Goal: Transaction & Acquisition: Purchase product/service

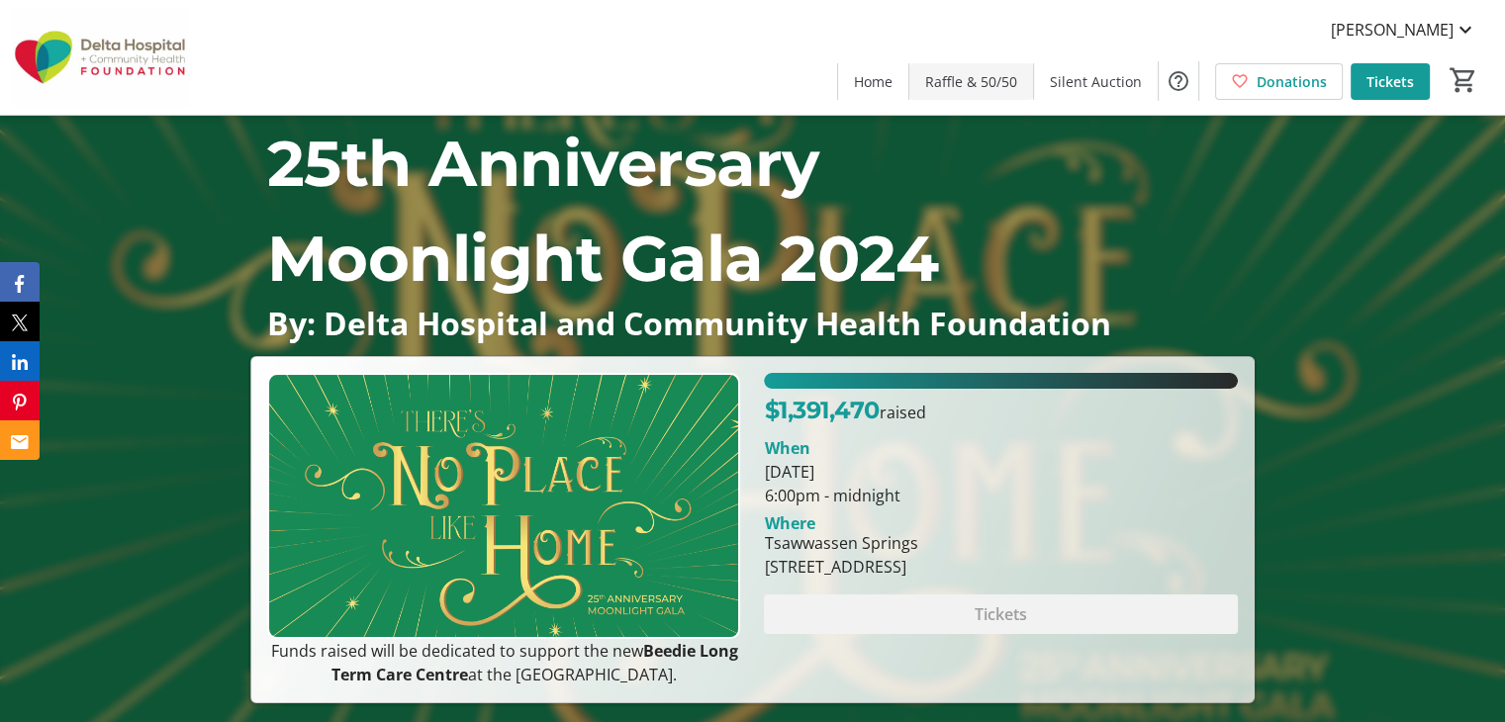
click at [981, 84] on span "Raffle & 50/50" at bounding box center [971, 81] width 92 height 21
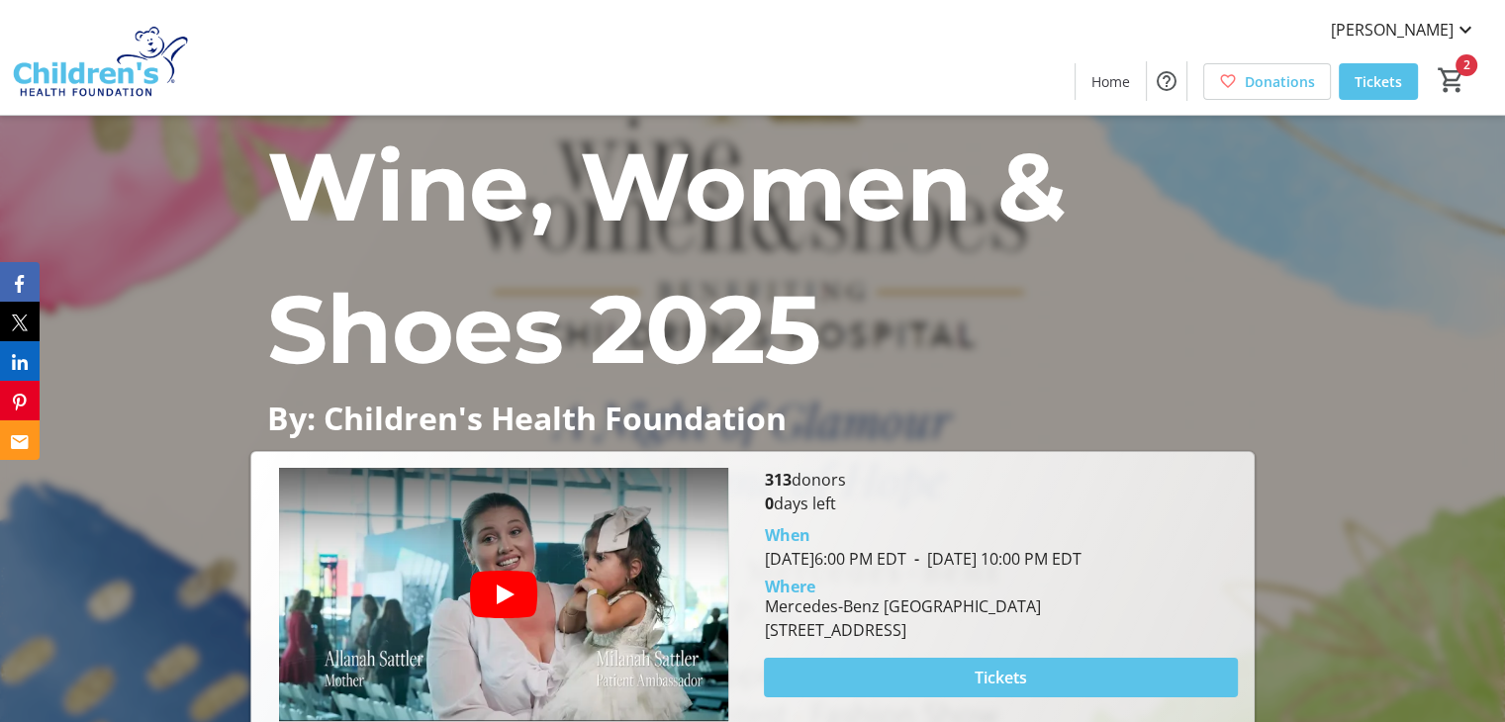
click at [978, 679] on span "Tickets" at bounding box center [1001, 678] width 52 height 24
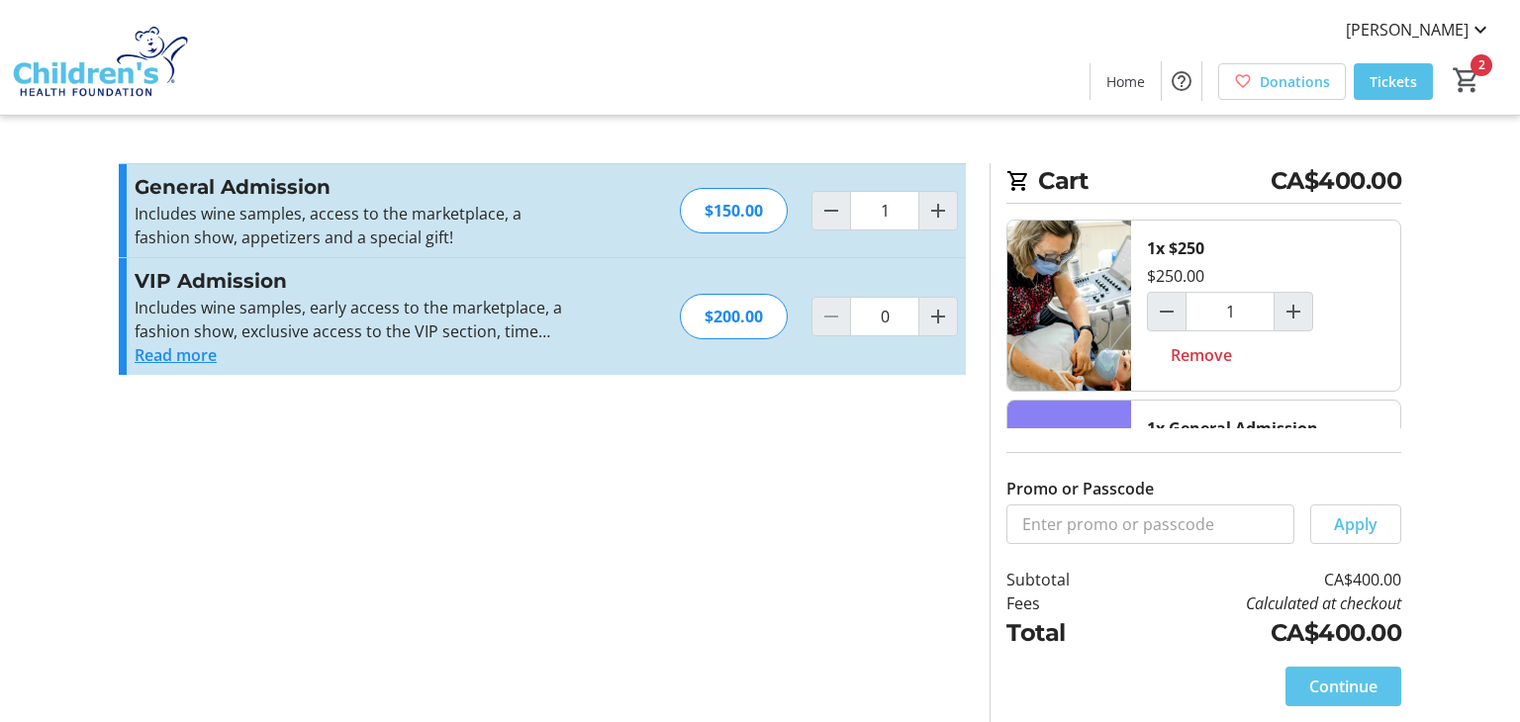
click at [1291, 673] on span at bounding box center [1343, 686] width 116 height 47
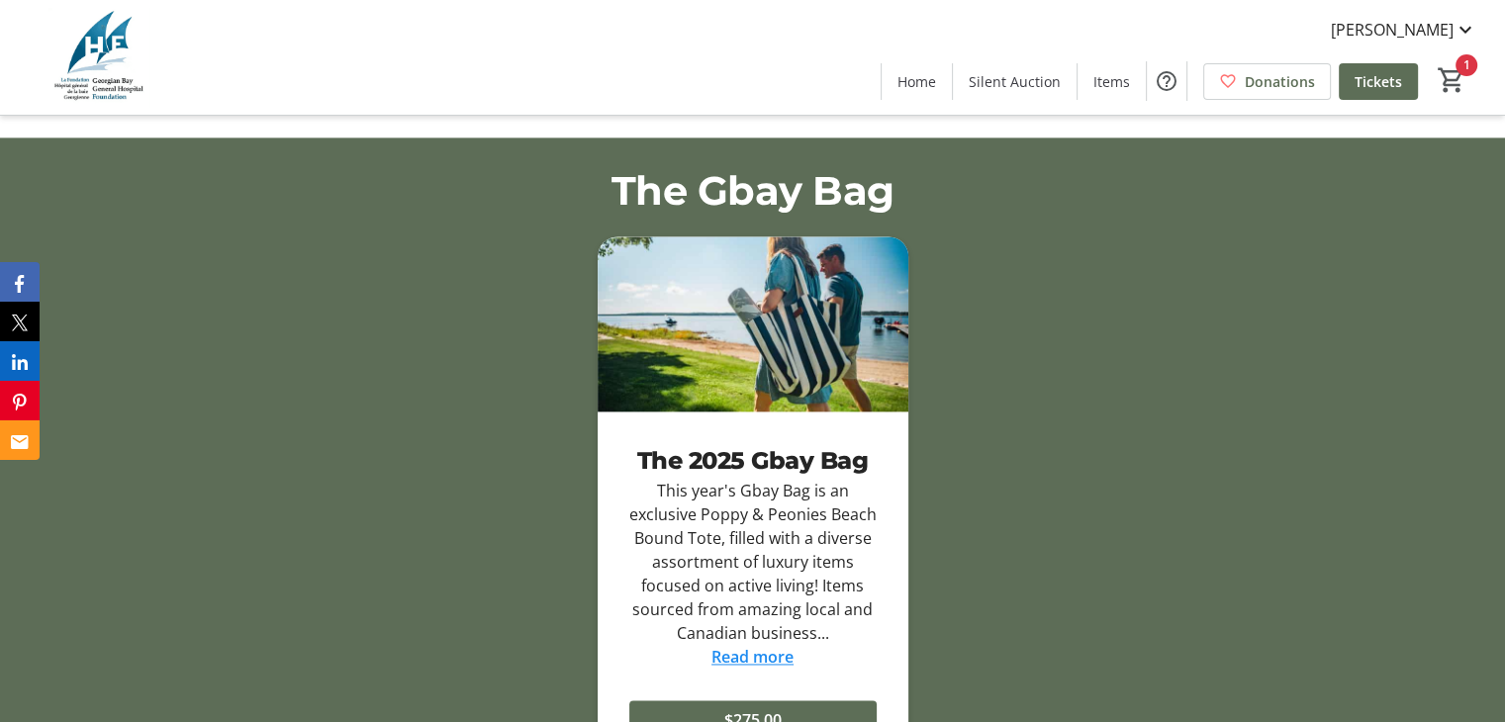
scroll to position [2755, 0]
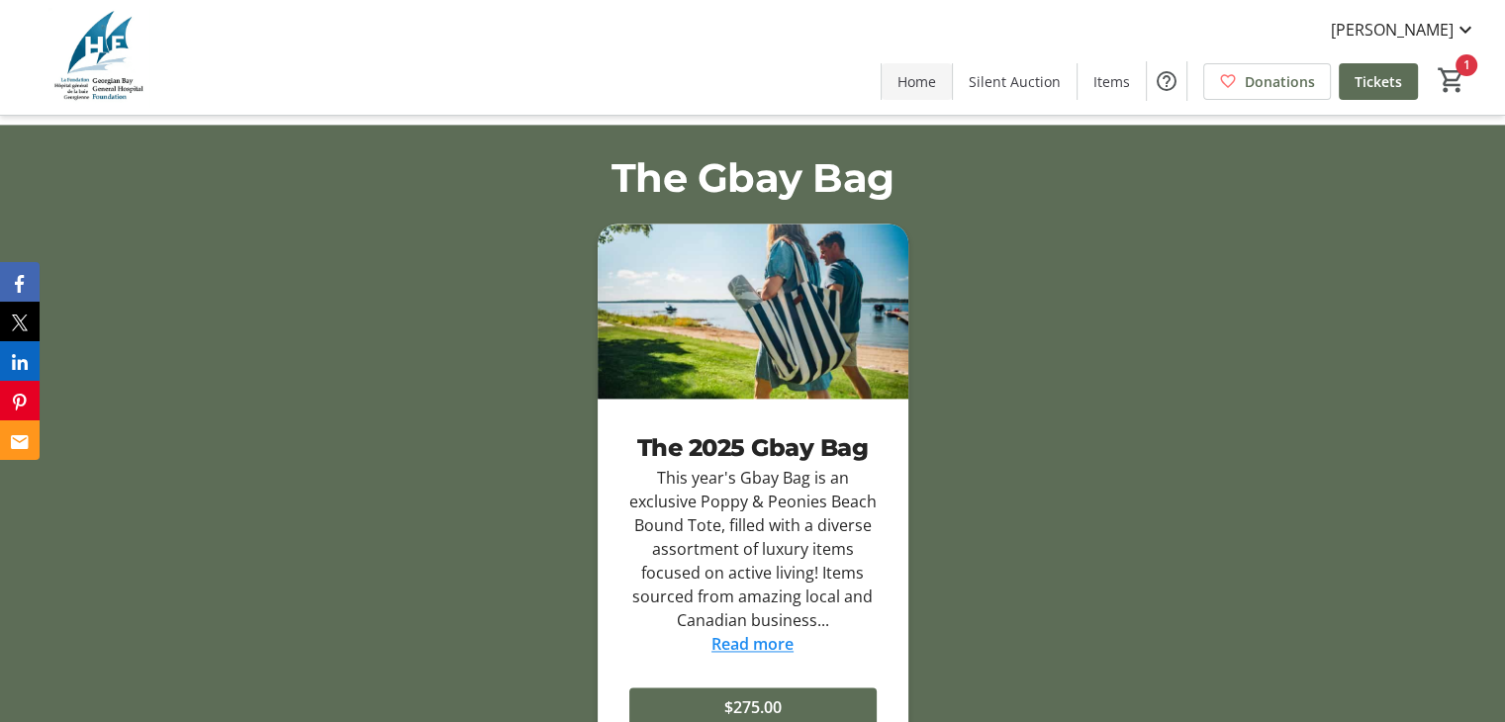
click at [916, 94] on span at bounding box center [917, 80] width 70 height 47
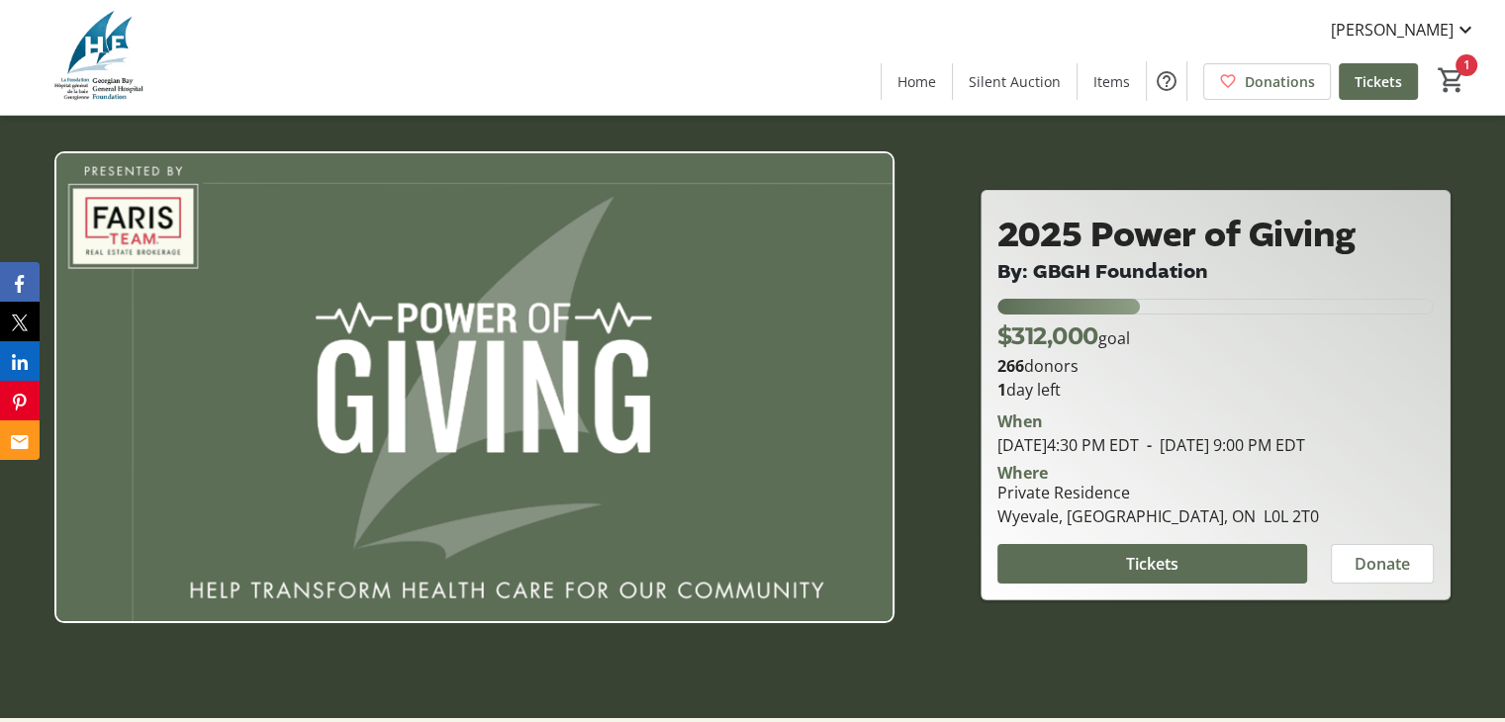
scroll to position [0, 0]
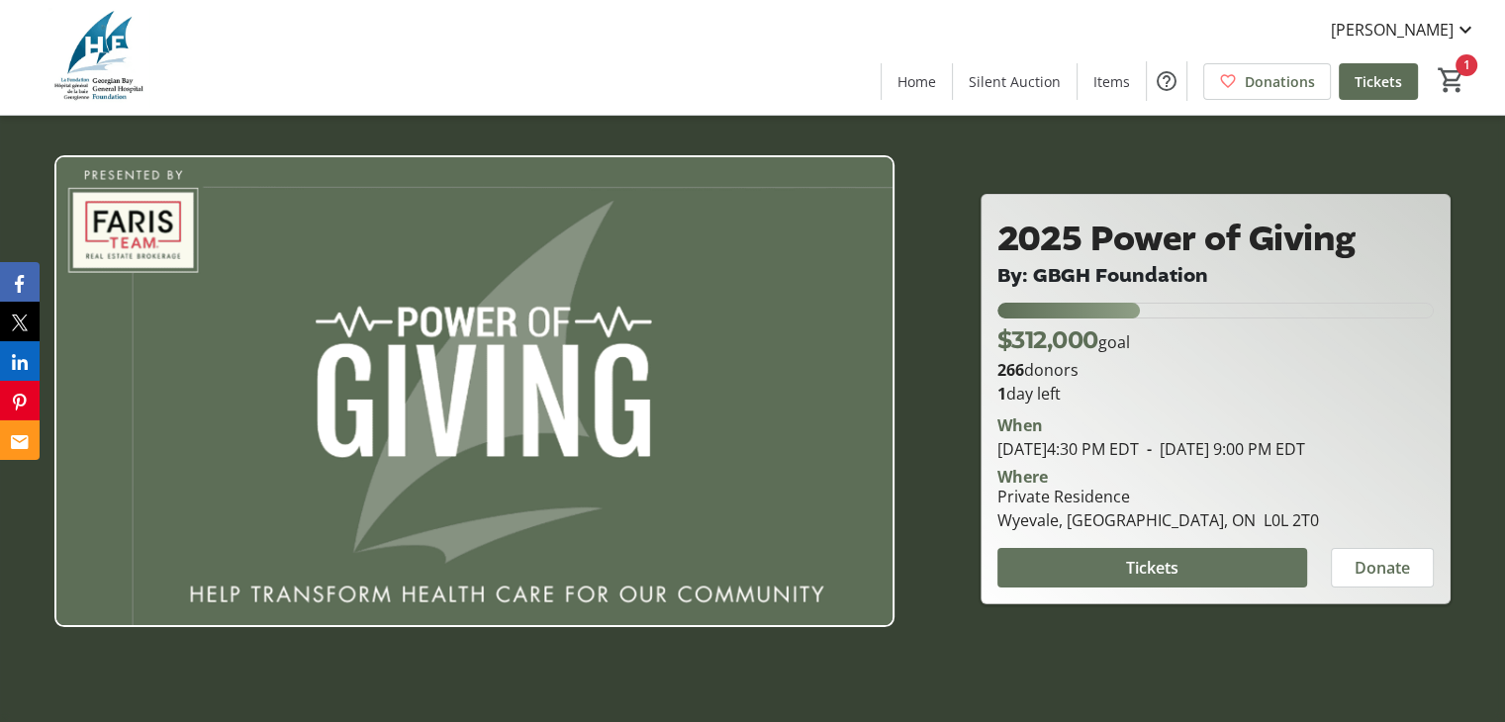
click at [1116, 585] on span at bounding box center [1152, 567] width 310 height 47
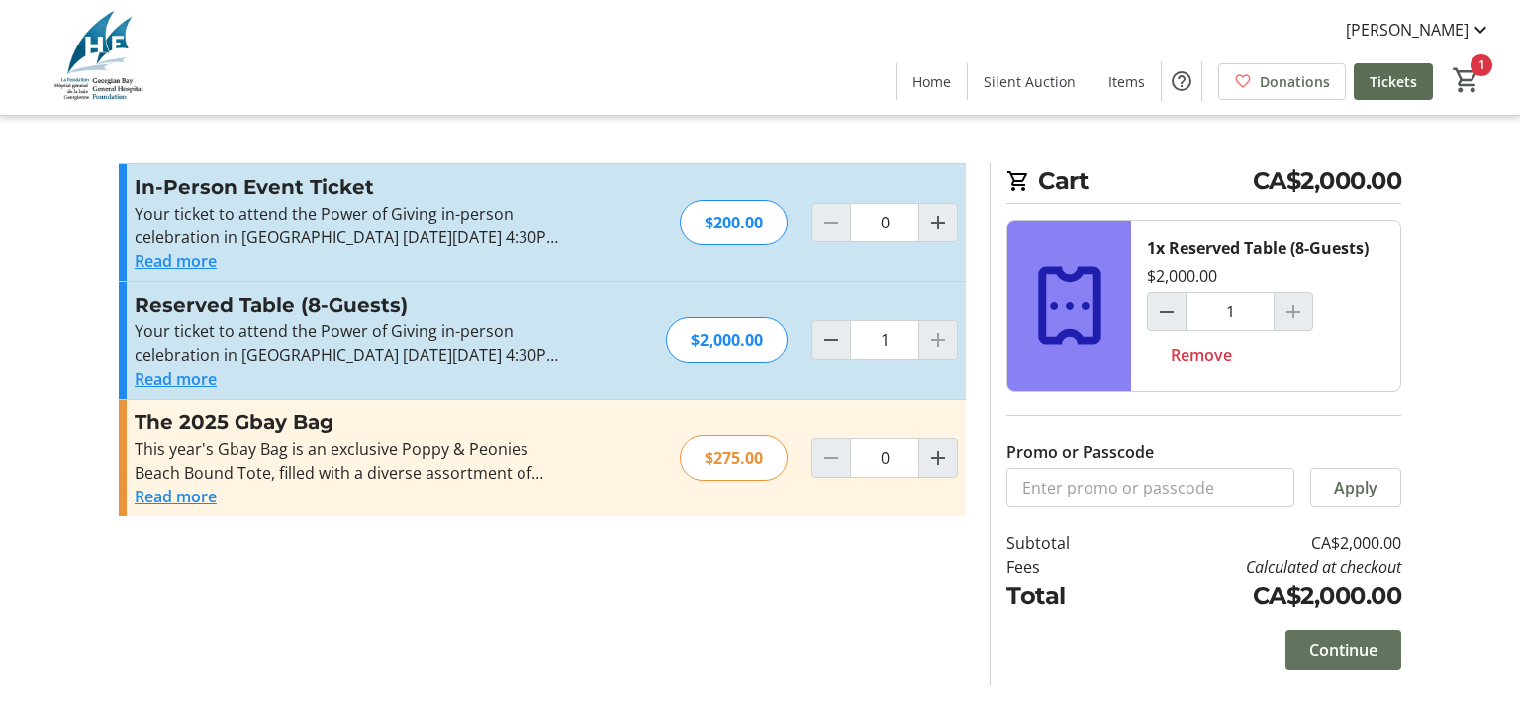
click at [1286, 647] on span at bounding box center [1343, 649] width 116 height 47
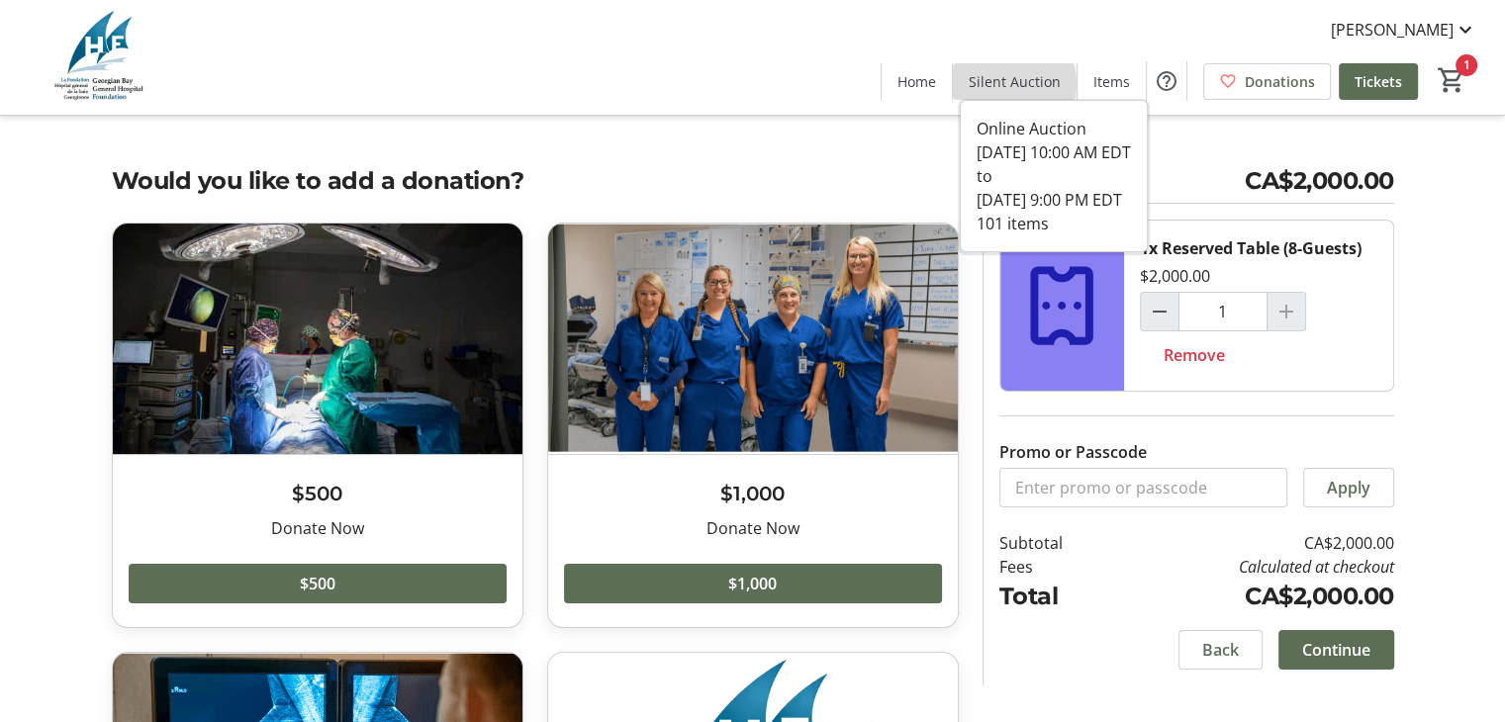
click at [1009, 84] on span "Silent Auction" at bounding box center [1015, 81] width 92 height 21
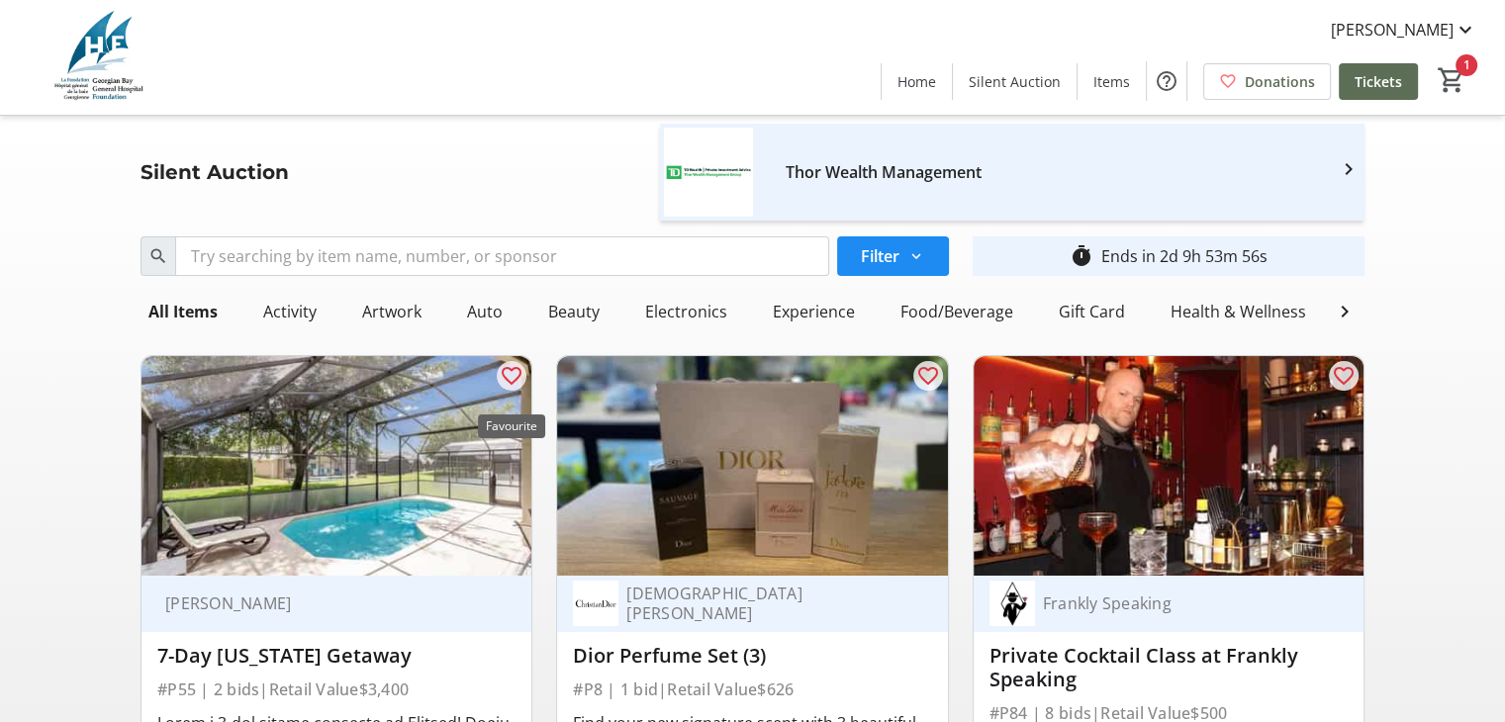
click at [516, 385] on mat-icon "favorite_outline" at bounding box center [512, 376] width 24 height 24
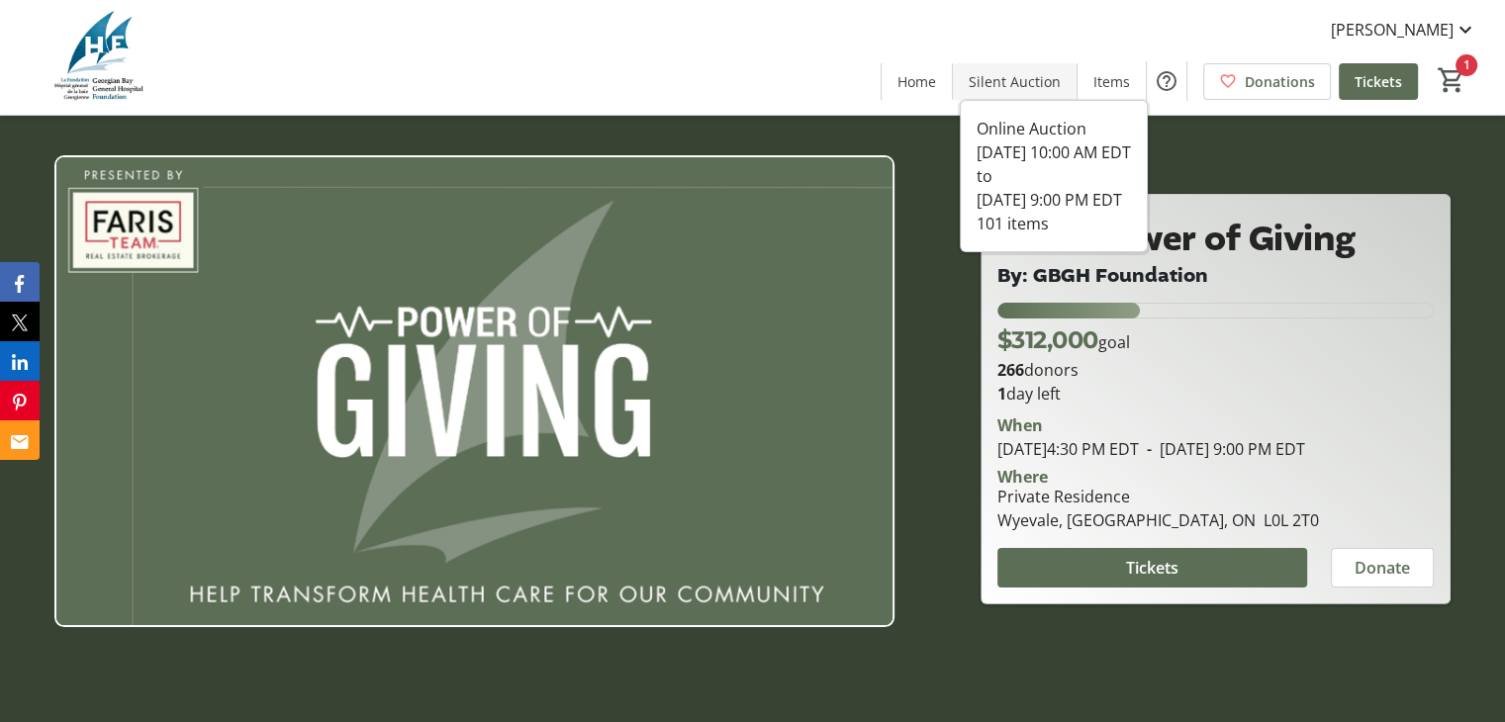
click at [1004, 64] on span at bounding box center [1015, 80] width 124 height 47
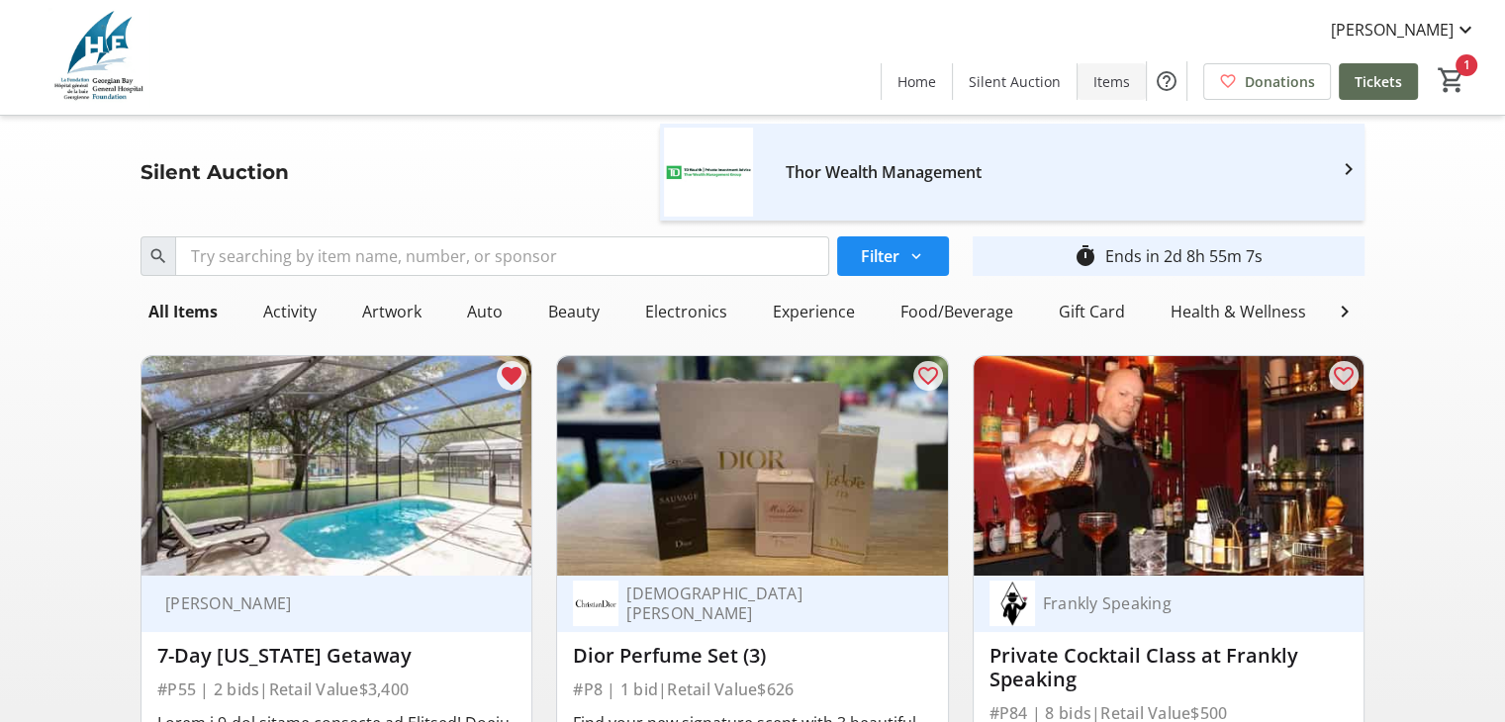
click at [1086, 88] on span at bounding box center [1111, 80] width 68 height 47
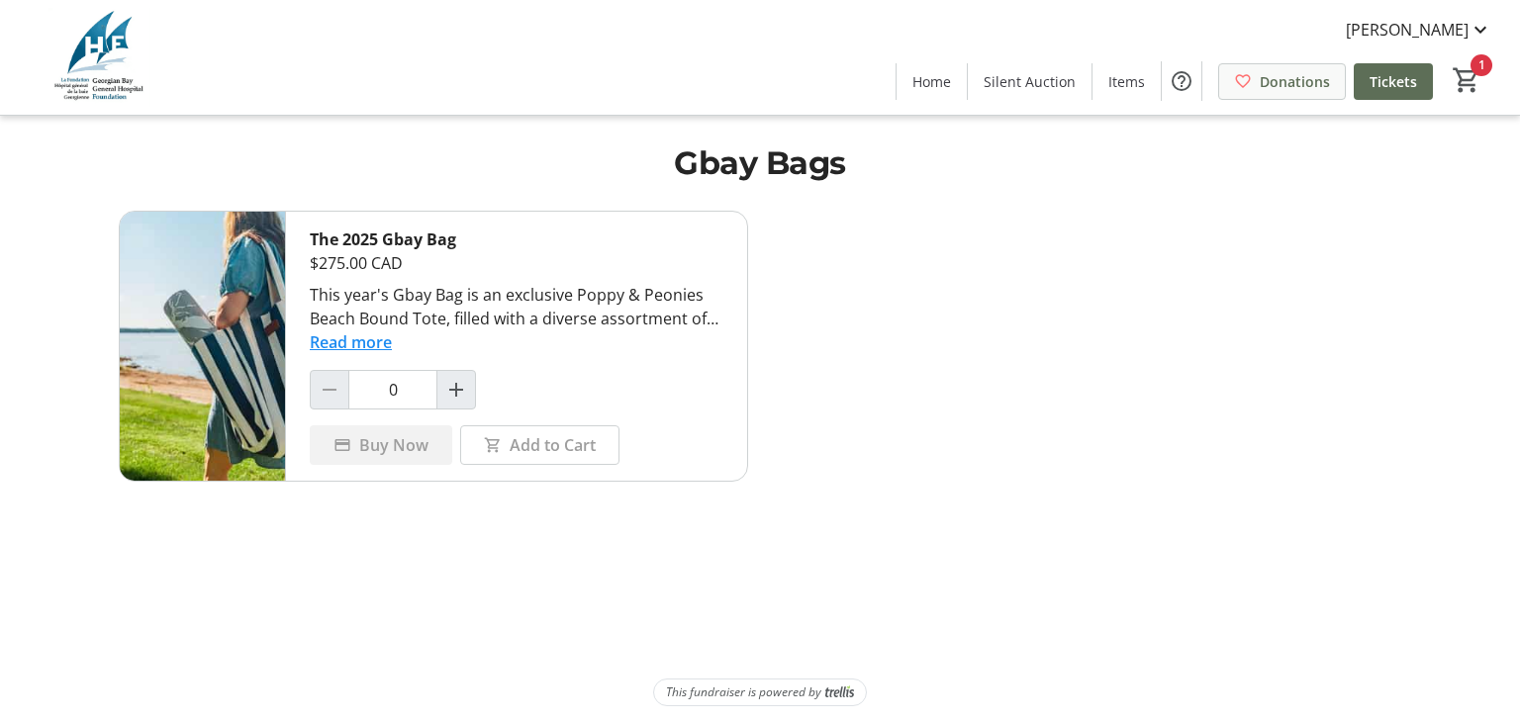
click at [1309, 81] on span "Donations" at bounding box center [1295, 81] width 70 height 21
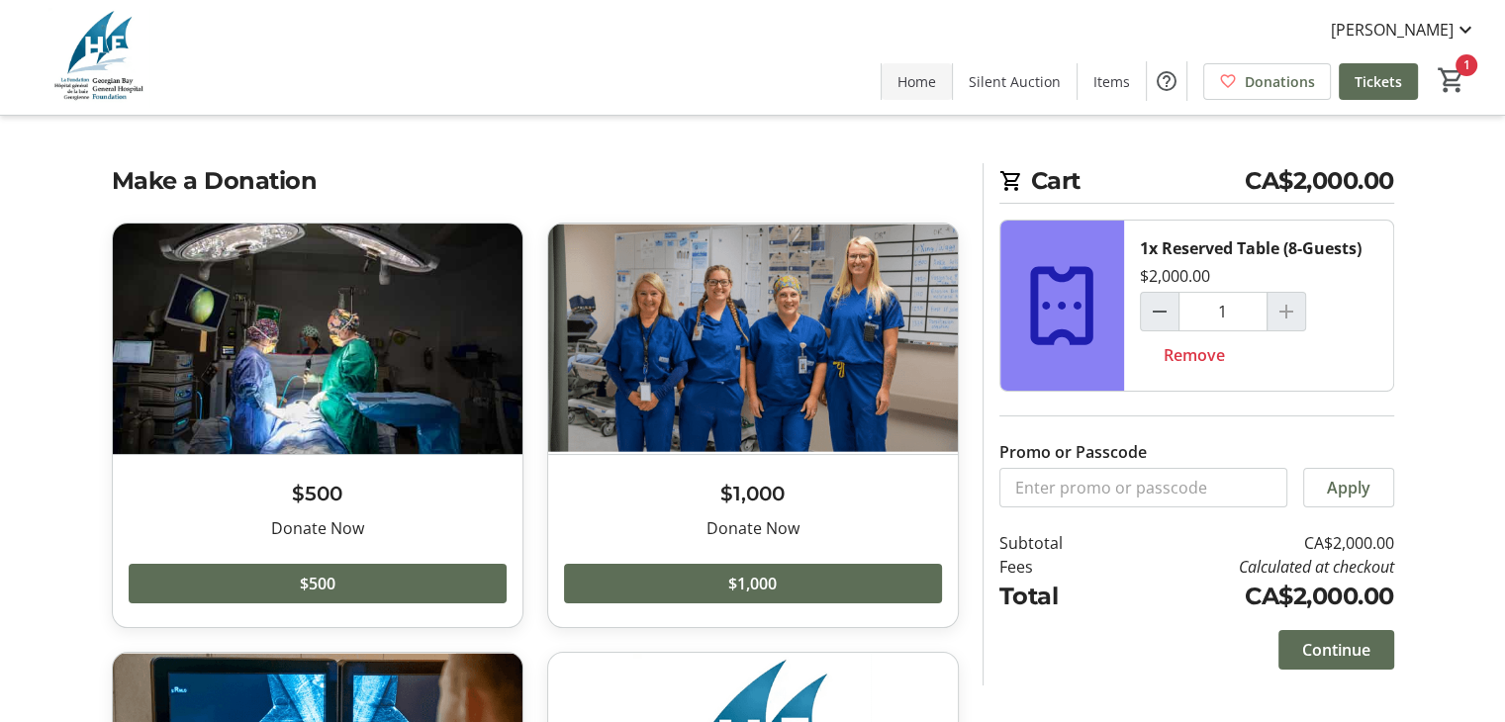
click at [923, 65] on span at bounding box center [917, 80] width 70 height 47
